Goal: Information Seeking & Learning: Check status

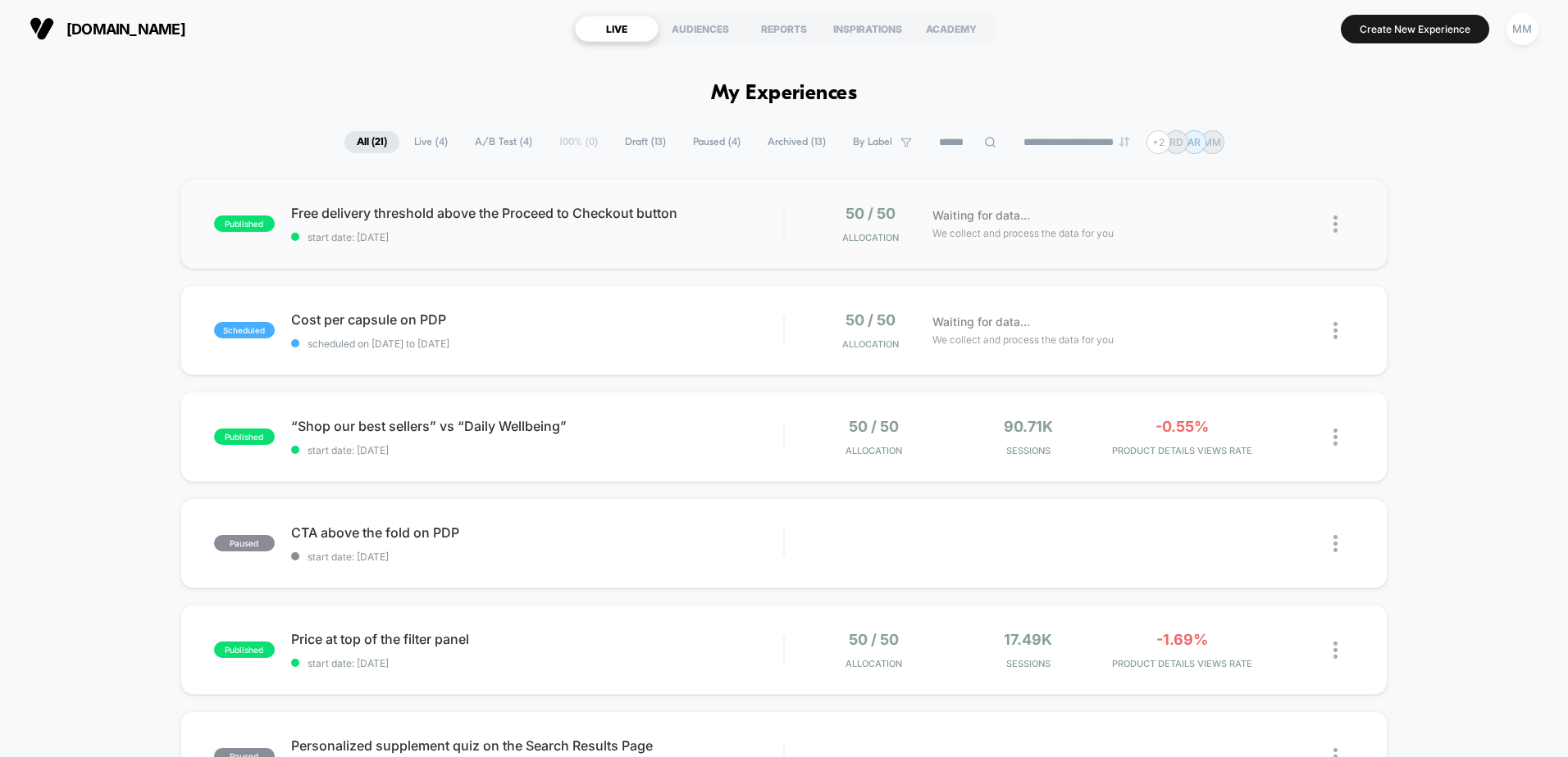
click at [801, 205] on div "50 / 50 Allocation" at bounding box center [863, 224] width 123 height 39
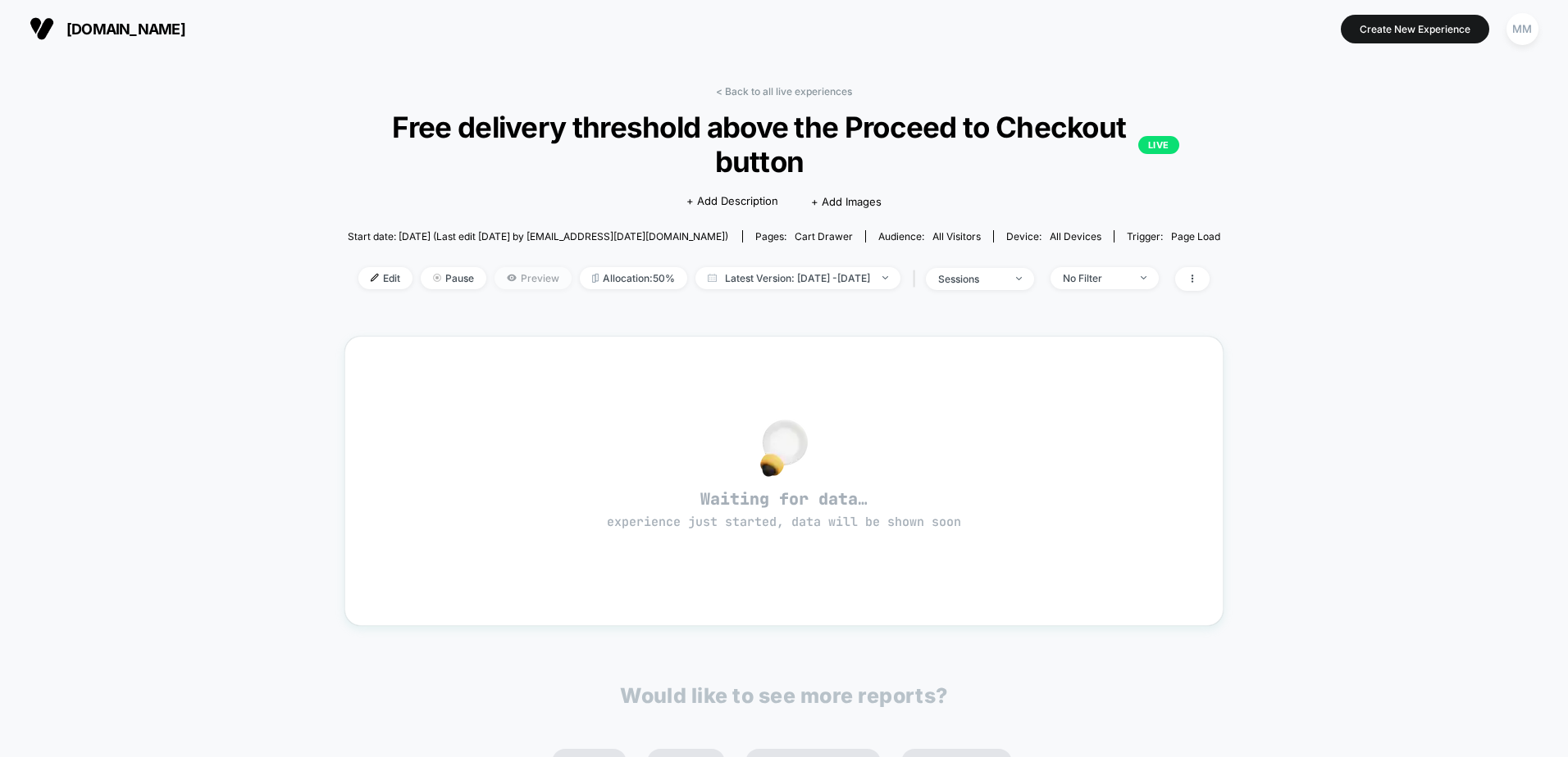
click at [506, 282] on icon at bounding box center [511, 278] width 10 height 10
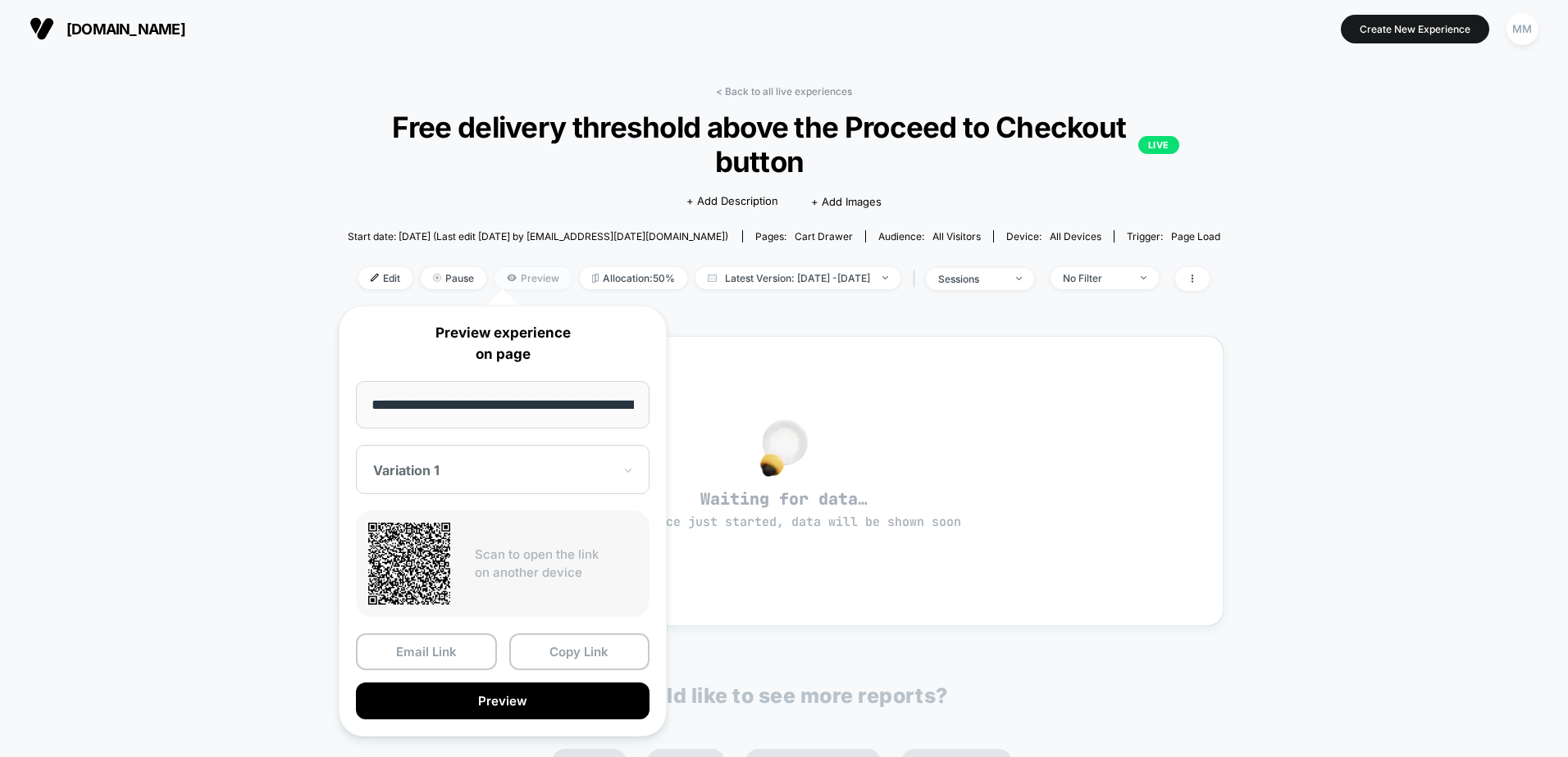
scroll to position [0, 505]
click at [498, 473] on div at bounding box center [493, 471] width 239 height 16
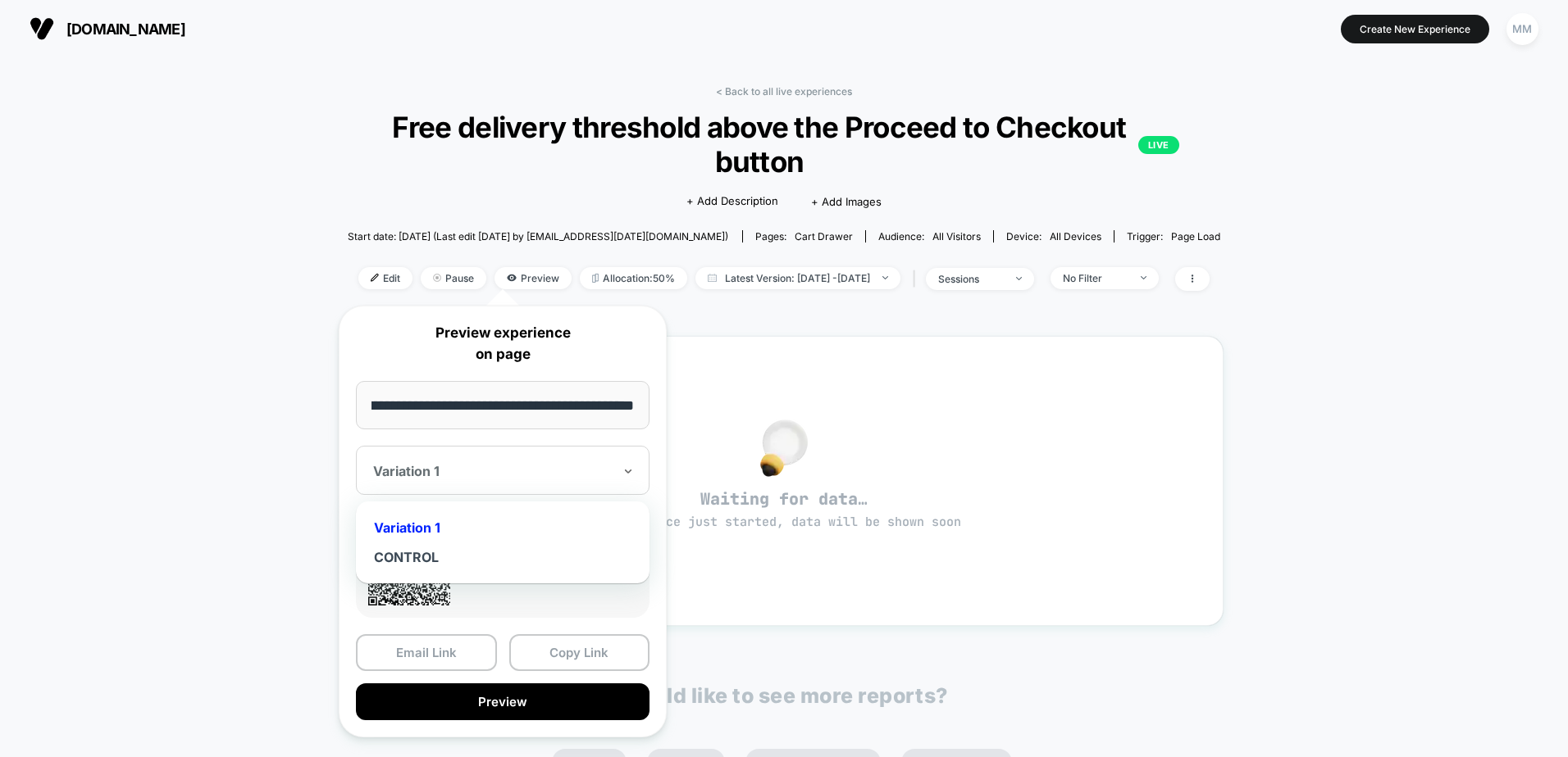
scroll to position [0, 0]
click at [497, 475] on div at bounding box center [493, 471] width 239 height 16
click at [580, 658] on button "Copy Link" at bounding box center [580, 653] width 141 height 37
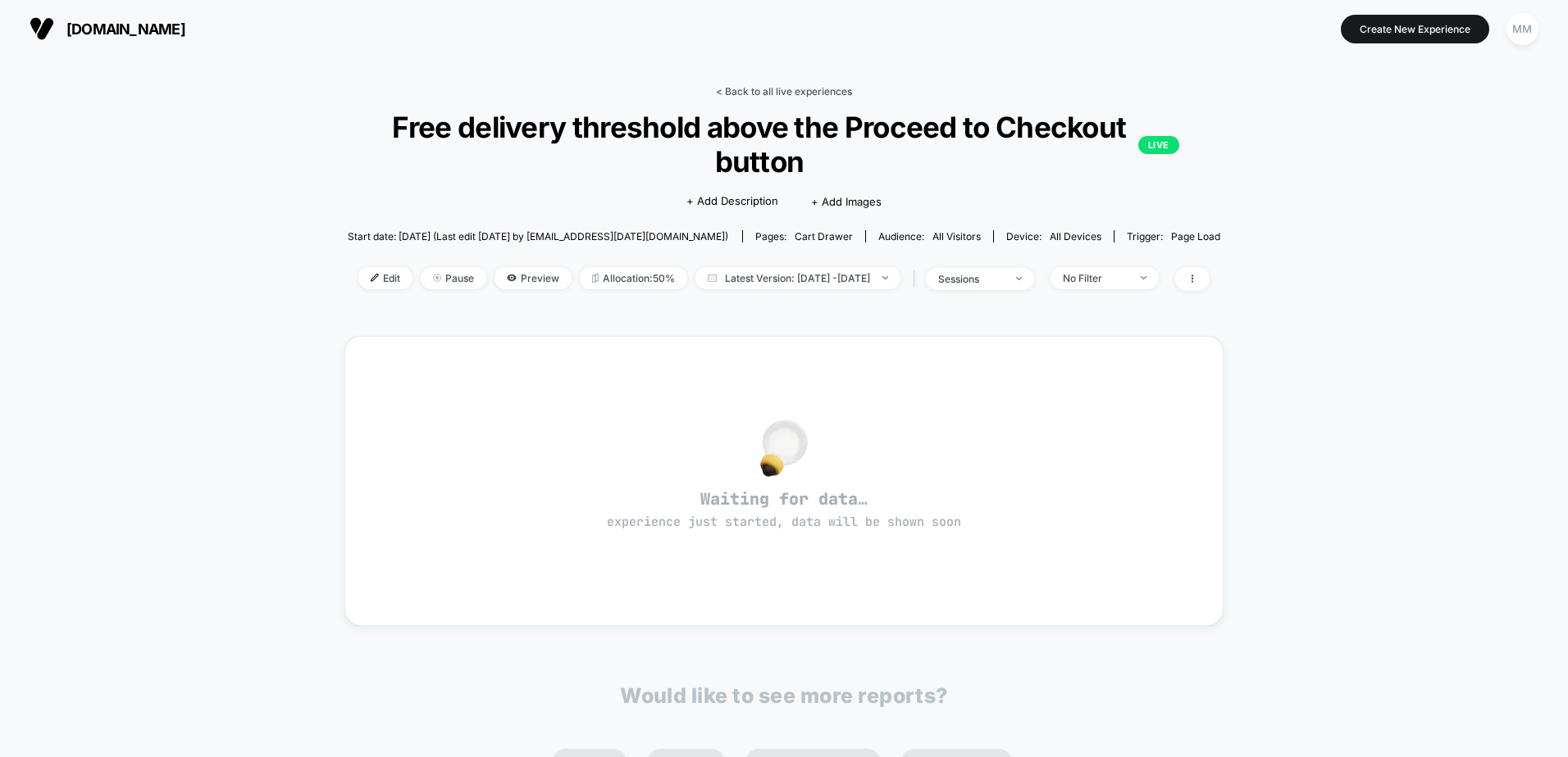
click at [816, 91] on link "< Back to all live experiences" at bounding box center [784, 91] width 136 height 12
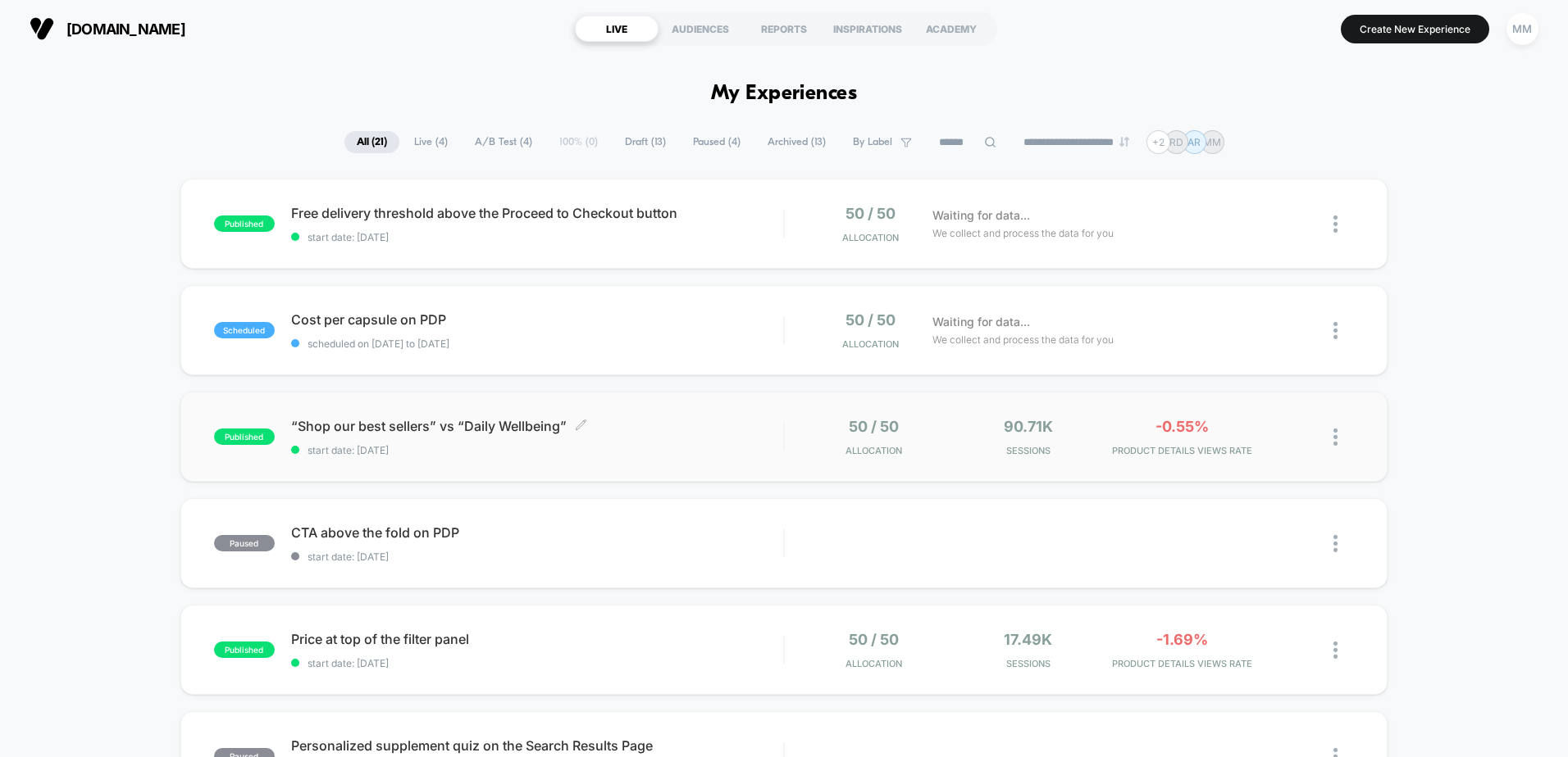
click at [637, 442] on div "“Shop our best sellers” vs “Daily Wellbeing” Click to edit experience details C…" at bounding box center [537, 437] width 492 height 39
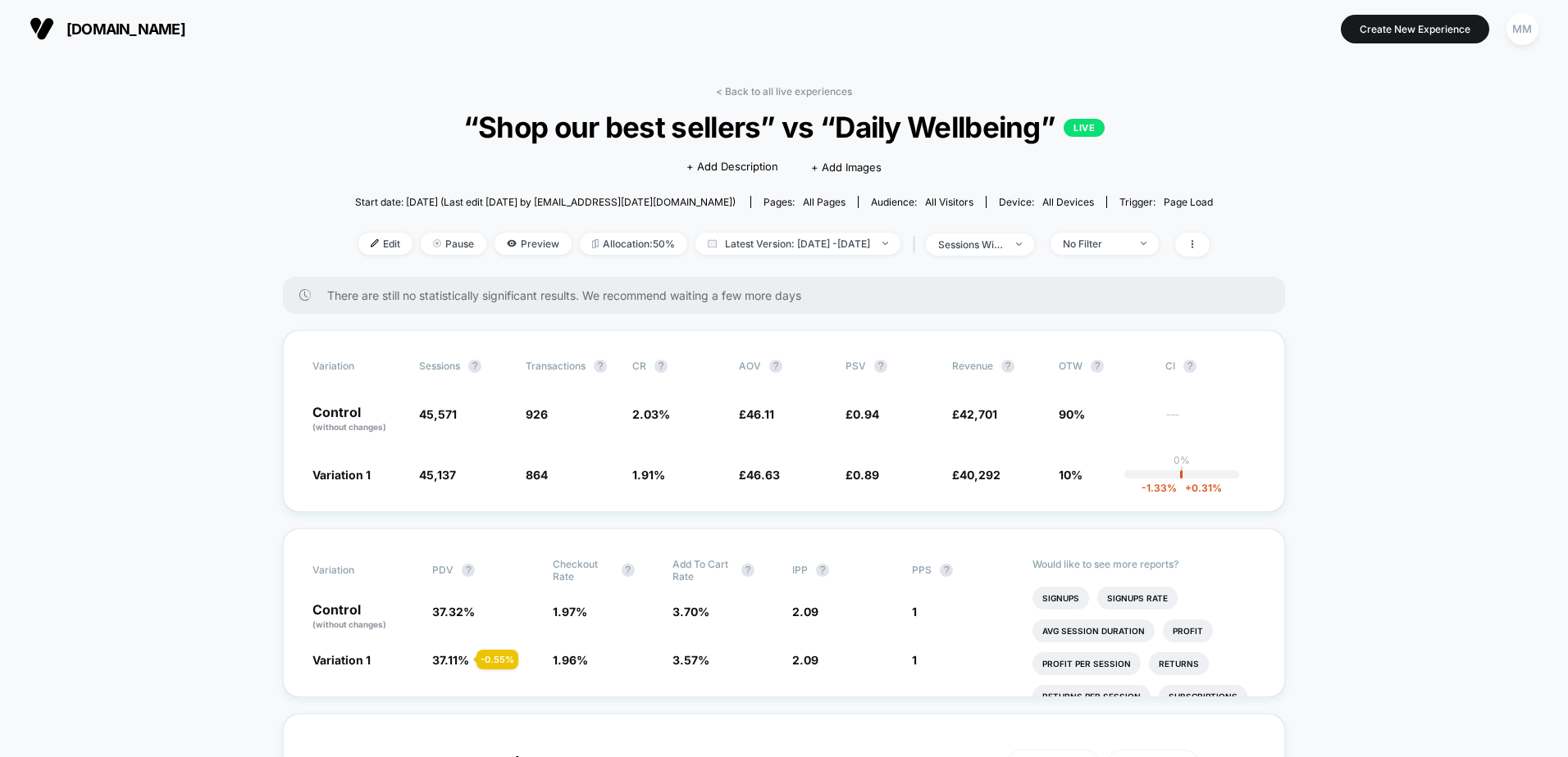
click at [728, 88] on link "< Back to all live experiences" at bounding box center [784, 91] width 136 height 12
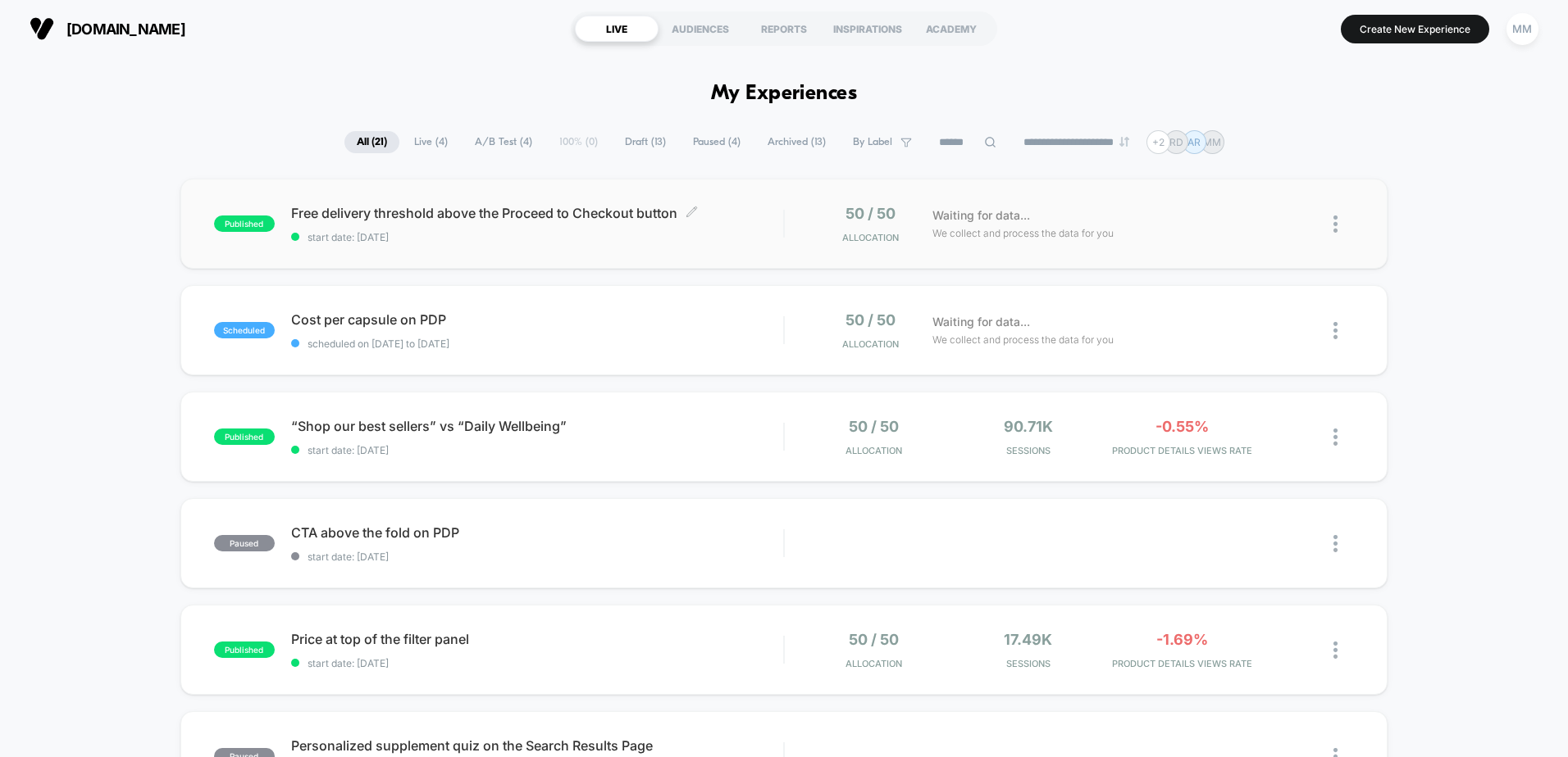
click at [576, 235] on span "start date: [DATE]" at bounding box center [537, 237] width 492 height 12
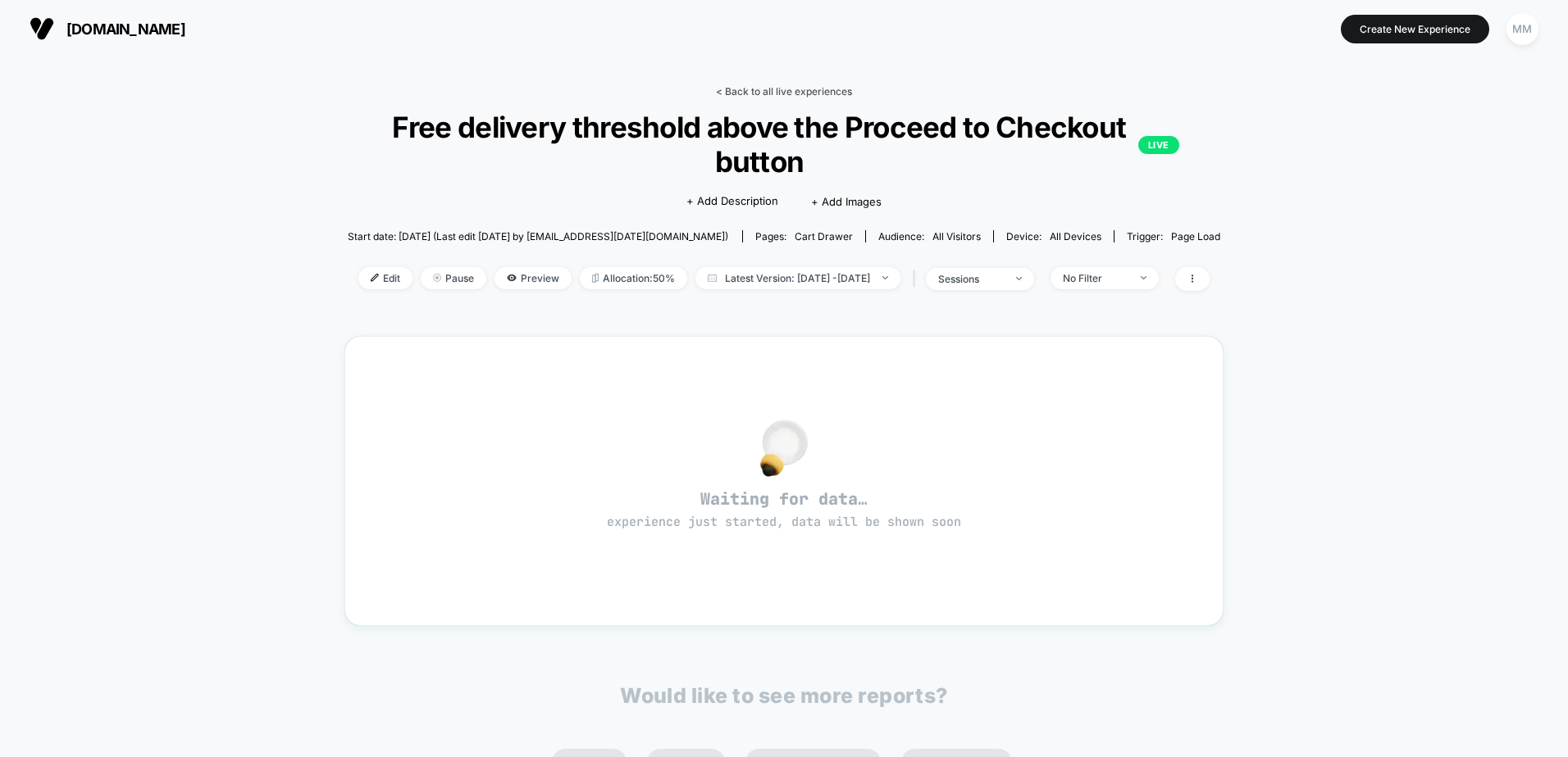
click at [738, 92] on link "< Back to all live experiences" at bounding box center [784, 91] width 136 height 12
